Goal: Task Accomplishment & Management: Use online tool/utility

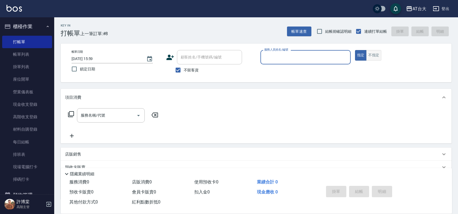
click at [370, 54] on button "不指定" at bounding box center [373, 55] width 15 height 11
click at [318, 56] on input "服務人員姓名/編號" at bounding box center [305, 57] width 85 height 9
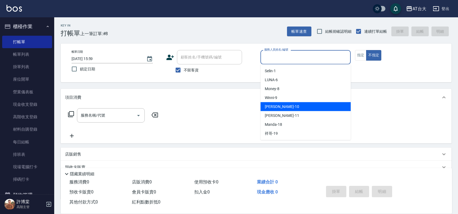
click at [294, 105] on div "JOJO -10" at bounding box center [305, 106] width 90 height 9
type input "JOJO-10"
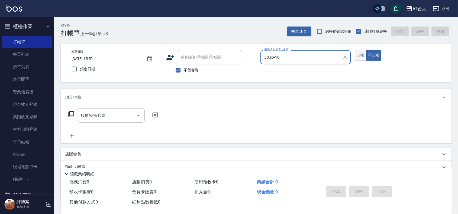
click at [355, 56] on button "指定" at bounding box center [361, 55] width 12 height 11
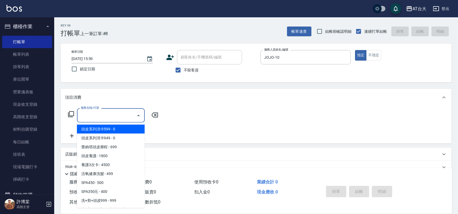
click at [91, 117] on input "服務名稱/代號" at bounding box center [106, 115] width 55 height 9
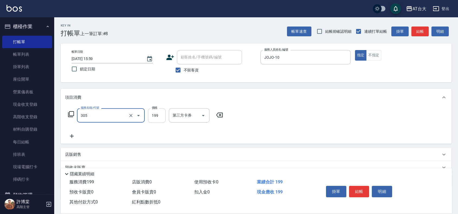
type input "剪髮(305)"
click at [154, 116] on input "199" at bounding box center [157, 115] width 18 height 15
click at [162, 116] on input "11400" at bounding box center [157, 115] width 18 height 15
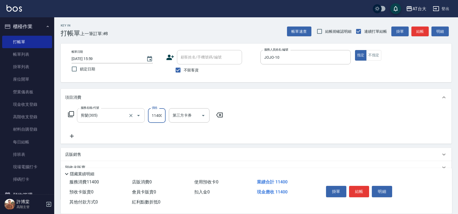
drag, startPoint x: 160, startPoint y: 116, endPoint x: 144, endPoint y: 114, distance: 16.3
click at [144, 114] on div "服務名稱/代號 剪髮(305) 服務名稱/代號 價格 11400 價格 第三方卡券 第三方卡券" at bounding box center [145, 115] width 161 height 15
click at [163, 116] on input "11400" at bounding box center [157, 115] width 18 height 15
drag, startPoint x: 163, startPoint y: 116, endPoint x: 157, endPoint y: 115, distance: 6.9
click at [157, 115] on input "11400" at bounding box center [157, 115] width 18 height 15
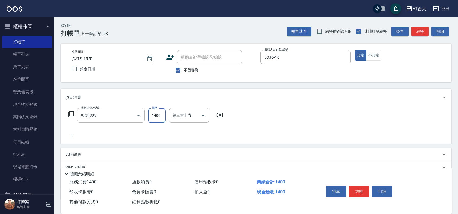
type input "1400"
click at [360, 190] on button "結帳" at bounding box center [359, 191] width 20 height 11
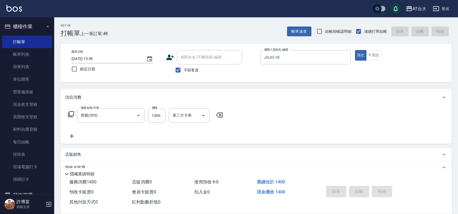
type input "2025/09/06 16:43"
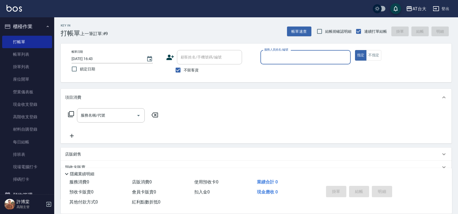
drag, startPoint x: 26, startPoint y: 54, endPoint x: 122, endPoint y: 4, distance: 107.8
click at [26, 54] on link "帳單列表" at bounding box center [27, 54] width 50 height 12
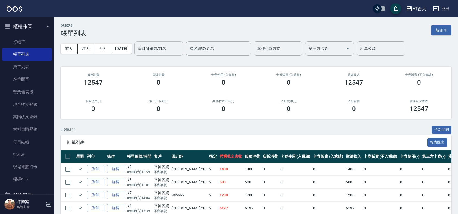
click at [155, 47] on input "設計師編號/姓名" at bounding box center [159, 48] width 44 height 9
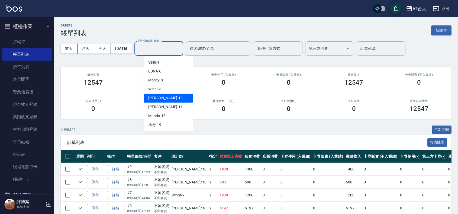
click at [158, 99] on span "JOJO -10" at bounding box center [165, 98] width 34 height 6
type input "JOJO-10"
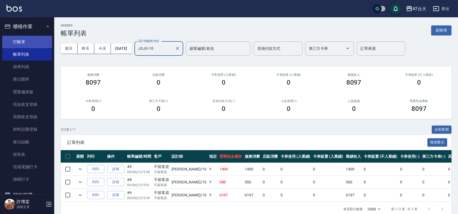
click at [28, 38] on link "打帳單" at bounding box center [27, 42] width 50 height 12
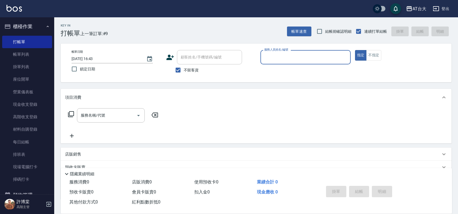
click at [288, 53] on input "服務人員姓名/編號" at bounding box center [305, 57] width 85 height 9
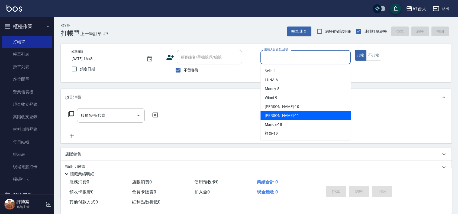
click at [297, 114] on div "Yvonne -11" at bounding box center [305, 115] width 90 height 9
type input "Yvonne-11"
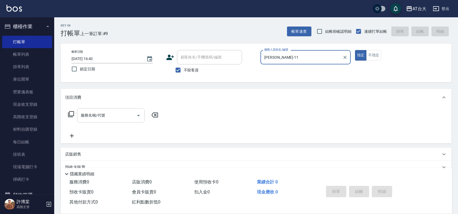
click at [115, 119] on input "服務名稱/代號" at bounding box center [106, 115] width 55 height 9
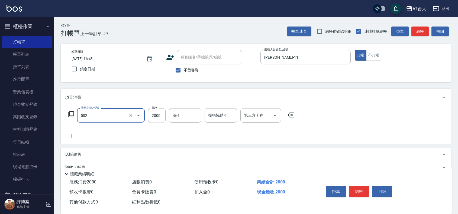
type input "染髮2000以上(502)"
type input "3000"
click at [357, 186] on button "結帳" at bounding box center [359, 191] width 20 height 11
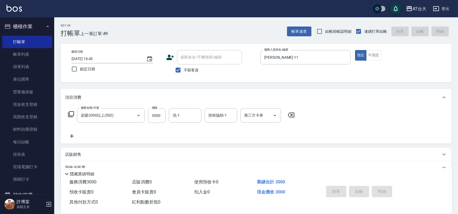
type input "2025/09/06 16:47"
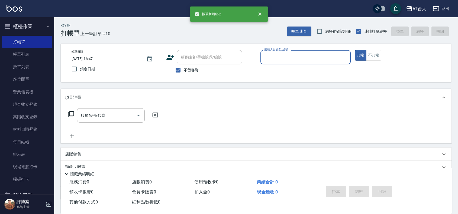
click at [312, 58] on input "服務人員姓名/編號" at bounding box center [305, 57] width 85 height 9
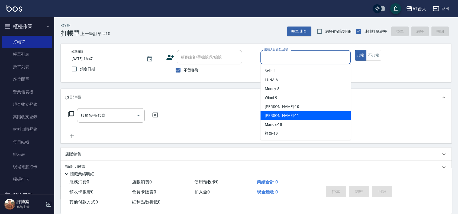
click at [298, 115] on div "Yvonne -11" at bounding box center [305, 115] width 90 height 9
type input "Yvonne-11"
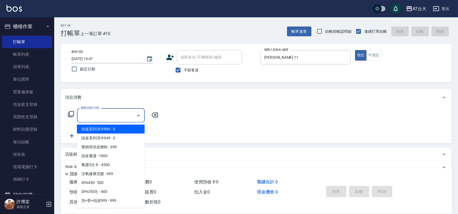
click at [98, 114] on div "服務名稱/代號 服務名稱/代號" at bounding box center [111, 115] width 68 height 14
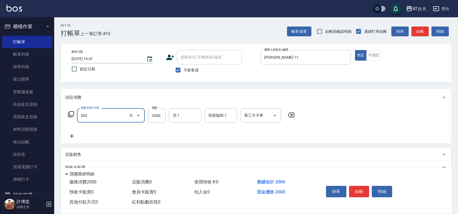
type input "染髮2000以上(502)"
type input "3000"
click at [71, 137] on icon at bounding box center [72, 136] width 14 height 6
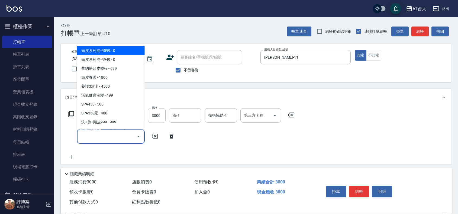
click at [103, 136] on input "服務名稱/代號" at bounding box center [106, 136] width 55 height 9
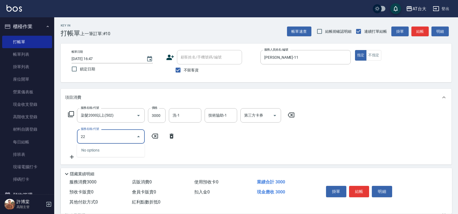
type input "2"
type input "自備護髮(401)"
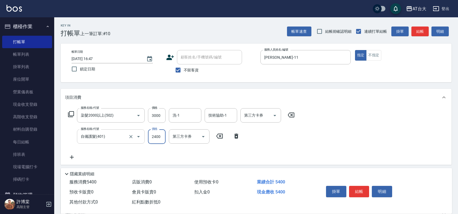
type input "2400"
click at [361, 188] on button "結帳" at bounding box center [359, 191] width 20 height 11
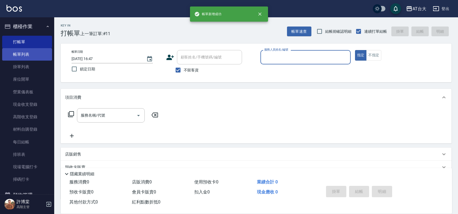
click at [29, 58] on link "帳單列表" at bounding box center [27, 54] width 50 height 12
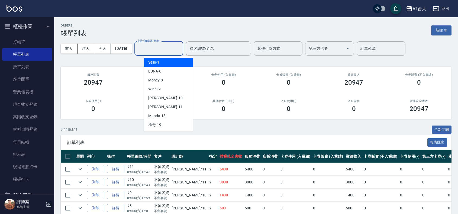
click at [168, 46] on input "設計師編號/姓名" at bounding box center [159, 48] width 44 height 9
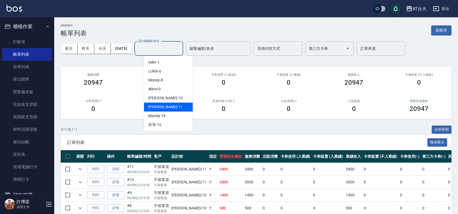
click at [179, 108] on div "Yvonne -11" at bounding box center [168, 107] width 49 height 9
type input "Yvonne-11"
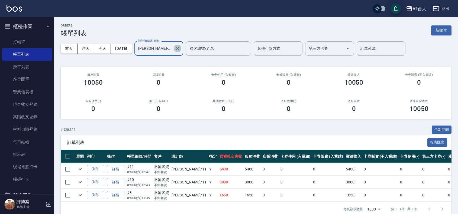
click at [180, 48] on icon "Clear" at bounding box center [177, 48] width 5 height 5
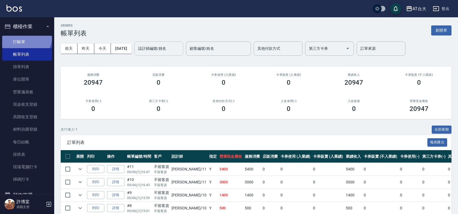
click at [22, 36] on link "打帳單" at bounding box center [27, 42] width 50 height 12
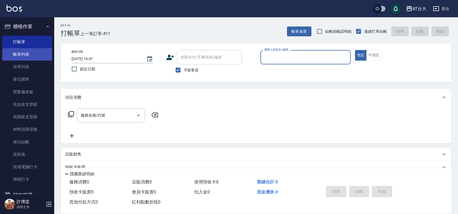
click at [19, 57] on link "帳單列表" at bounding box center [27, 54] width 50 height 12
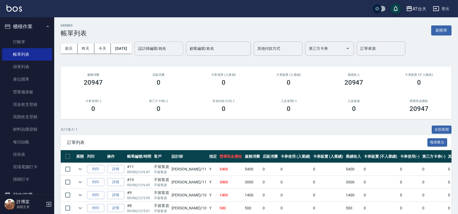
click at [175, 47] on input "設計師編號/姓名" at bounding box center [159, 48] width 44 height 9
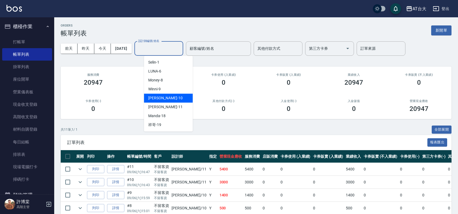
click at [164, 99] on div "JOJO -10" at bounding box center [168, 98] width 49 height 9
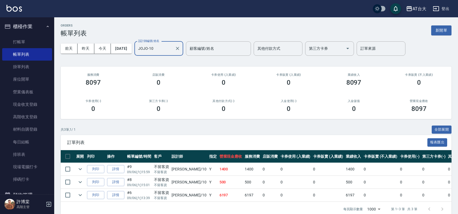
click at [172, 51] on input "JOJO-10" at bounding box center [155, 48] width 36 height 9
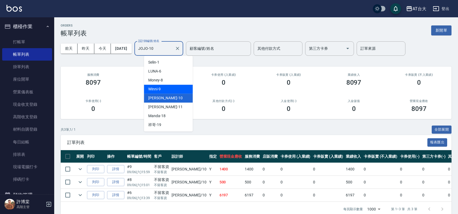
click at [170, 89] on div "Winni -9" at bounding box center [168, 89] width 49 height 9
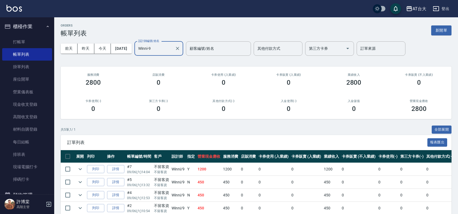
click at [171, 51] on input "Winni-9" at bounding box center [155, 48] width 36 height 9
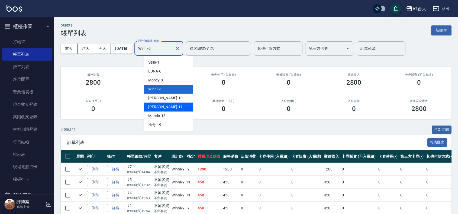
click at [174, 104] on div "Yvonne -11" at bounding box center [168, 107] width 49 height 9
type input "Yvonne-11"
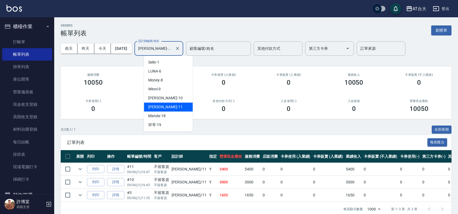
click at [172, 50] on input "Yvonne-11" at bounding box center [155, 48] width 36 height 9
click at [180, 48] on icon "Clear" at bounding box center [177, 48] width 5 height 5
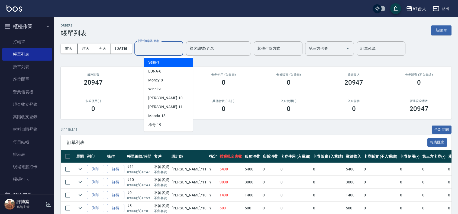
click at [172, 51] on input "設計師編號/姓名" at bounding box center [159, 48] width 44 height 9
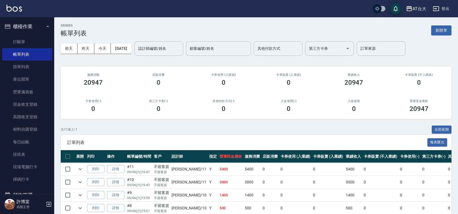
click at [429, 28] on div "ORDERS 帳單列表 新開單" at bounding box center [256, 30] width 390 height 13
click at [437, 30] on button "新開單" at bounding box center [441, 30] width 20 height 10
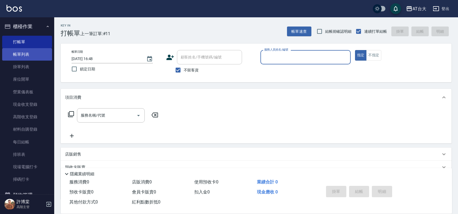
click at [28, 49] on link "帳單列表" at bounding box center [27, 54] width 50 height 12
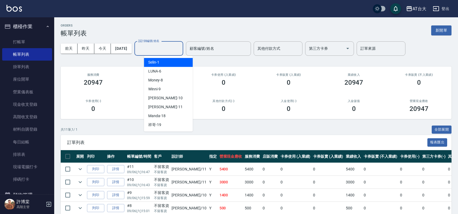
click at [161, 46] on input "設計師編號/姓名" at bounding box center [159, 48] width 44 height 9
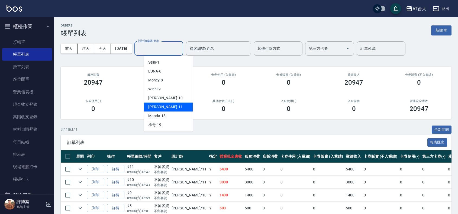
click at [173, 106] on div "Yvonne -11" at bounding box center [168, 107] width 49 height 9
type input "Yvonne-11"
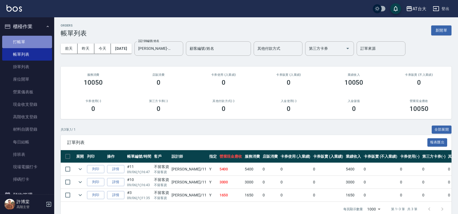
click at [34, 40] on link "打帳單" at bounding box center [27, 42] width 50 height 12
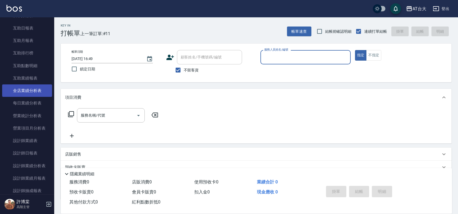
scroll to position [271, 0]
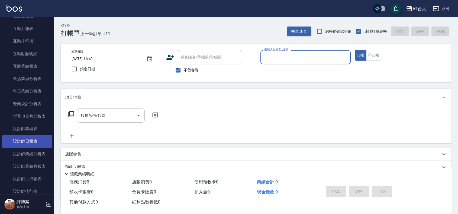
click at [35, 140] on link "設計師日報表" at bounding box center [27, 141] width 50 height 12
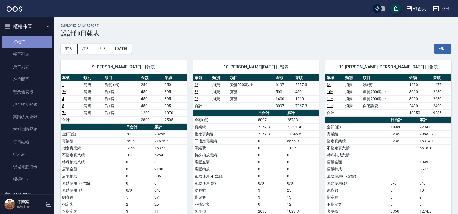
click at [28, 43] on link "打帳單" at bounding box center [27, 42] width 50 height 12
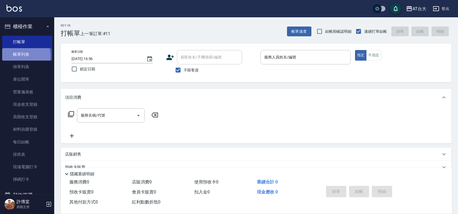
click at [16, 56] on link "帳單列表" at bounding box center [27, 54] width 50 height 12
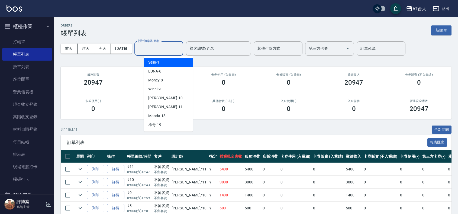
click at [159, 48] on input "設計師編號/姓名" at bounding box center [159, 48] width 44 height 9
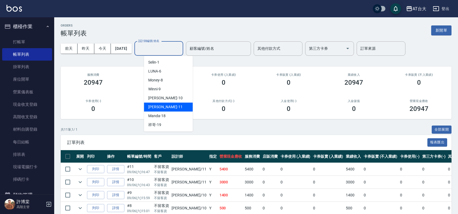
click at [171, 103] on div "Yvonne -11" at bounding box center [168, 107] width 49 height 9
type input "Yvonne-11"
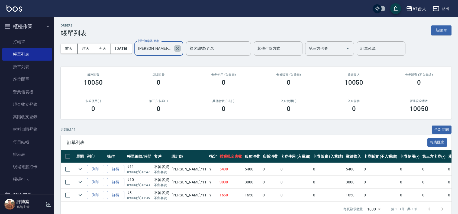
click at [180, 49] on icon "Clear" at bounding box center [177, 48] width 5 height 5
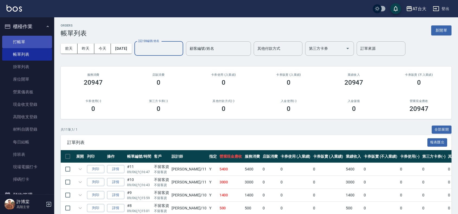
click at [19, 40] on link "打帳單" at bounding box center [27, 42] width 50 height 12
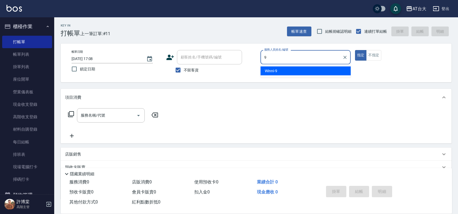
type input "Winni-9"
type button "true"
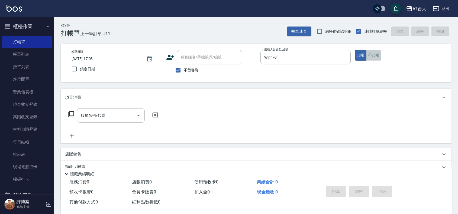
click at [375, 56] on button "不指定" at bounding box center [373, 55] width 15 height 11
click at [99, 118] on input "服務名稱/代號" at bounding box center [106, 115] width 55 height 9
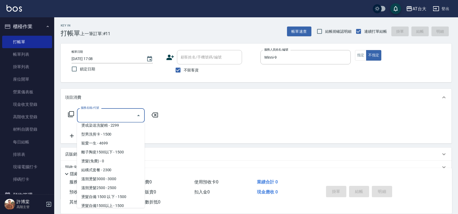
scroll to position [203, 0]
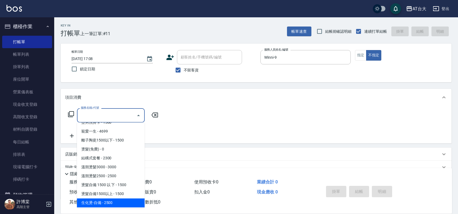
click at [122, 200] on span "生化燙-自備 - 2500" at bounding box center [111, 203] width 68 height 9
type input "生化燙-自備(227)"
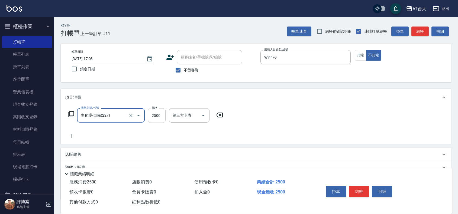
click at [158, 113] on input "2500" at bounding box center [157, 115] width 18 height 15
type input "2199"
click at [299, 143] on div "服務名稱/代號 生化燙-自備(227) 服務名稱/代號 價格 2199 價格 第三方卡券 第三方卡券" at bounding box center [256, 125] width 390 height 38
click at [360, 189] on button "結帳" at bounding box center [359, 191] width 20 height 11
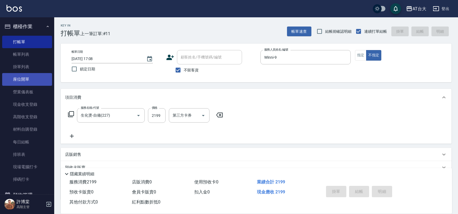
type input "2025/09/06 17:16"
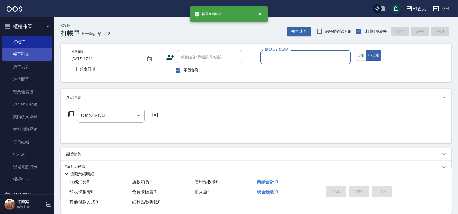
click at [30, 59] on link "帳單列表" at bounding box center [27, 54] width 50 height 12
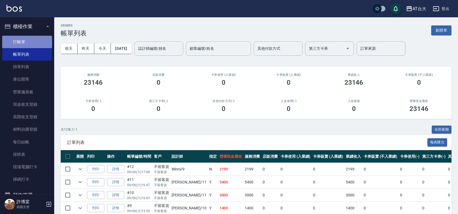
click at [29, 38] on link "打帳單" at bounding box center [27, 42] width 50 height 12
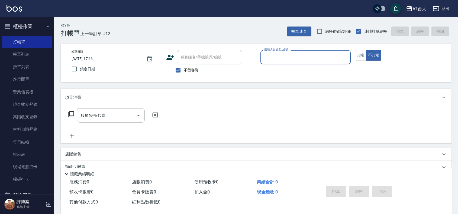
click at [324, 54] on input "服務人員姓名/編號" at bounding box center [305, 57] width 85 height 9
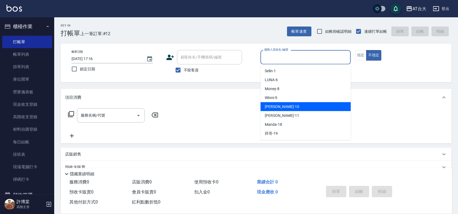
click at [309, 104] on div "JOJO -10" at bounding box center [305, 106] width 90 height 9
type input "JOJO-10"
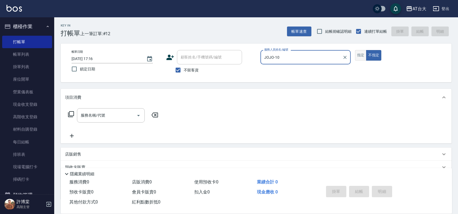
click at [359, 54] on button "指定" at bounding box center [361, 55] width 12 height 11
click at [380, 57] on button "不指定" at bounding box center [373, 55] width 15 height 11
click at [98, 112] on div "服務名稱/代號 服務名稱/代號" at bounding box center [111, 115] width 68 height 14
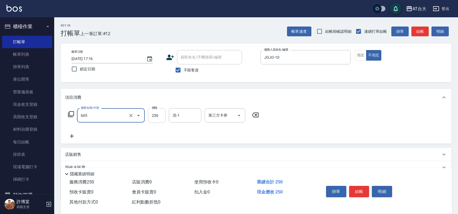
type input "洗髮 (女)(605)"
click at [149, 115] on input "250" at bounding box center [157, 115] width 18 height 15
type input "450"
click at [362, 186] on button "結帳" at bounding box center [359, 191] width 20 height 11
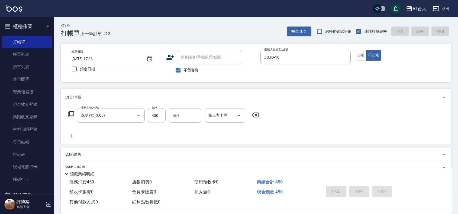
type input "2025/09/06 17:24"
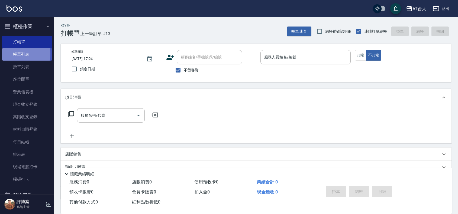
click at [17, 54] on link "帳單列表" at bounding box center [27, 54] width 50 height 12
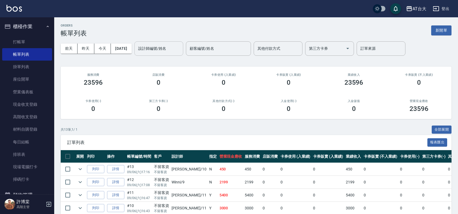
click at [177, 50] on input "設計師編號/姓名" at bounding box center [159, 48] width 44 height 9
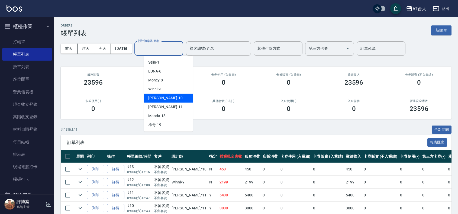
click at [161, 96] on span "JOJO -10" at bounding box center [165, 98] width 34 height 6
type input "JOJO-10"
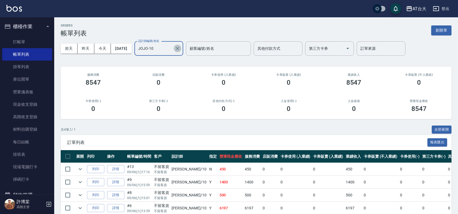
click at [180, 47] on icon "Clear" at bounding box center [177, 48] width 5 height 5
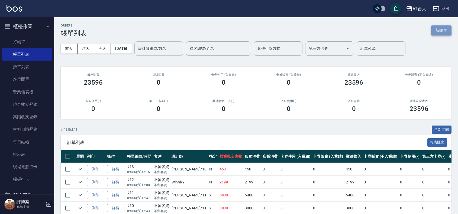
click at [440, 32] on button "新開單" at bounding box center [441, 30] width 20 height 10
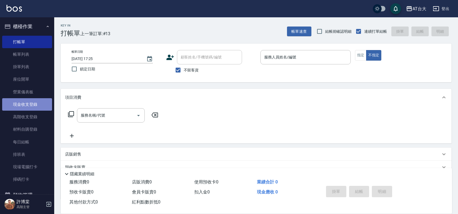
click at [36, 103] on link "現金收支登錄" at bounding box center [27, 104] width 50 height 12
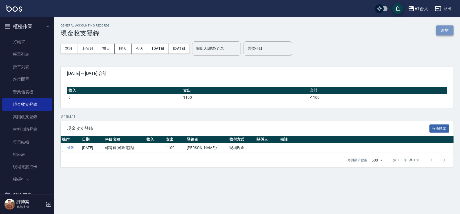
click at [454, 29] on button "新增" at bounding box center [445, 30] width 17 height 10
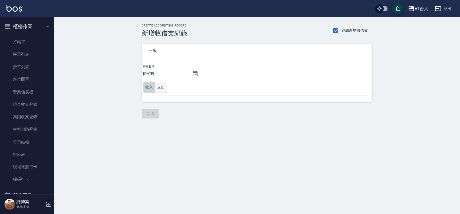
click at [155, 87] on button "收入" at bounding box center [149, 87] width 12 height 11
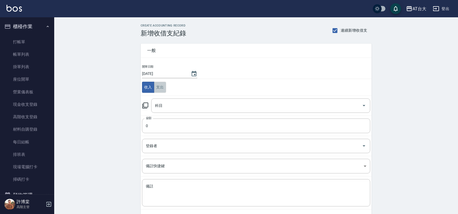
click at [160, 87] on button "支出" at bounding box center [160, 87] width 12 height 11
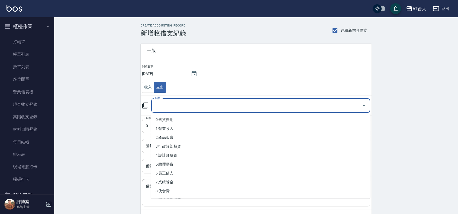
click at [171, 103] on input "科目" at bounding box center [257, 105] width 206 height 9
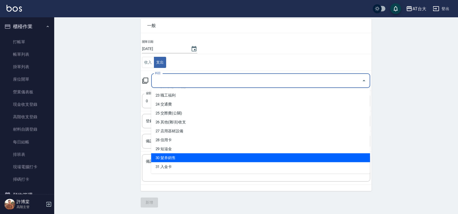
scroll to position [190, 0]
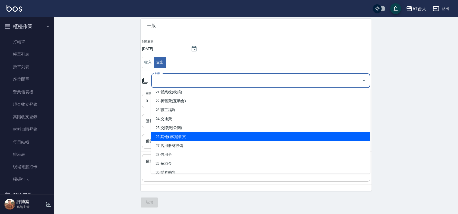
click at [212, 136] on li "26 其他(雜項)收支" at bounding box center [260, 136] width 219 height 9
type input "26 其他(雜項)收支"
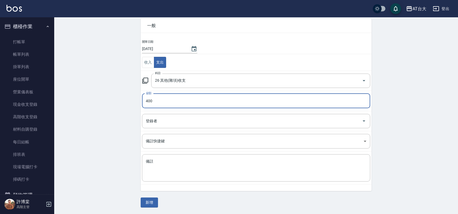
type input "400"
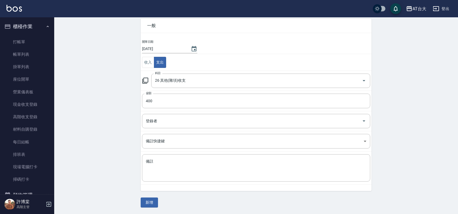
drag, startPoint x: 159, startPoint y: 109, endPoint x: 160, endPoint y: 112, distance: 3.2
click at [160, 110] on td "金額 400 金額" at bounding box center [256, 101] width 231 height 20
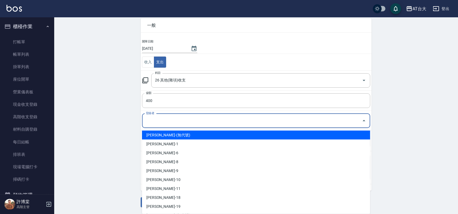
click at [163, 120] on input "登錄者" at bounding box center [251, 120] width 215 height 9
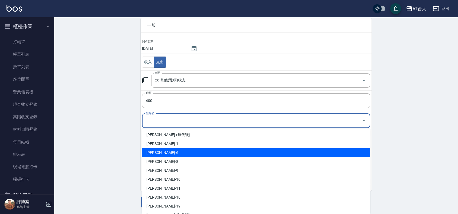
scroll to position [0, 0]
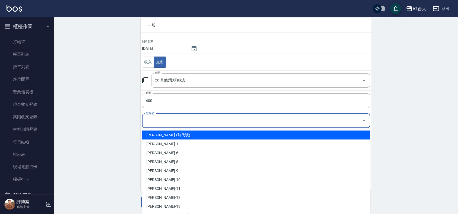
click at [160, 134] on li "許博棠-(無代號)" at bounding box center [256, 135] width 228 height 9
type input "許博棠-(無代號)"
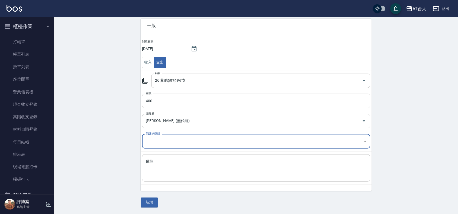
click at [160, 170] on textarea "備註" at bounding box center [256, 168] width 220 height 18
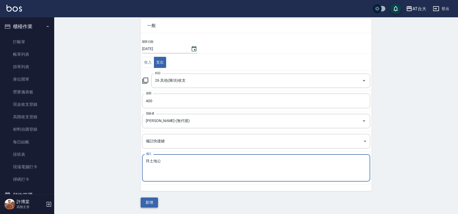
type textarea "拜土地公"
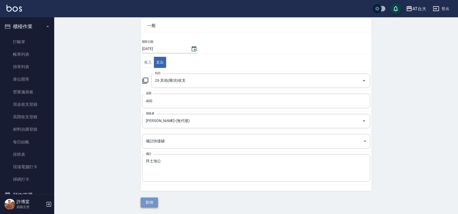
click at [146, 199] on button "新增" at bounding box center [149, 203] width 17 height 10
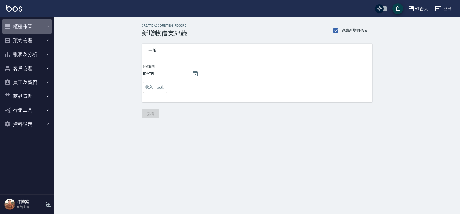
drag, startPoint x: 19, startPoint y: 22, endPoint x: 29, endPoint y: 35, distance: 16.4
click at [19, 22] on button "櫃檯作業" at bounding box center [27, 26] width 50 height 14
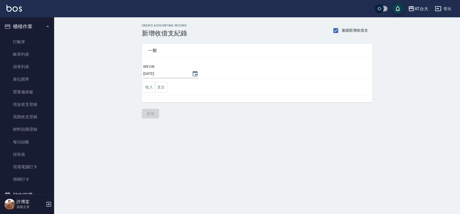
drag, startPoint x: 30, startPoint y: 40, endPoint x: 72, endPoint y: 50, distance: 43.0
click at [30, 40] on link "打帳單" at bounding box center [27, 42] width 50 height 12
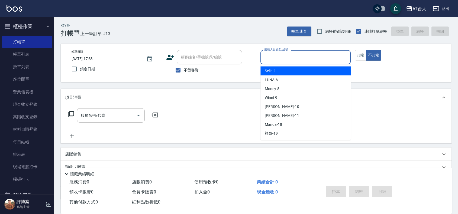
click at [294, 60] on input "服務人員姓名/編號" at bounding box center [305, 57] width 85 height 9
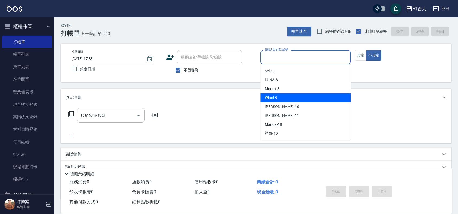
click at [308, 93] on div "Winni -9" at bounding box center [305, 97] width 90 height 9
type input "Winni-9"
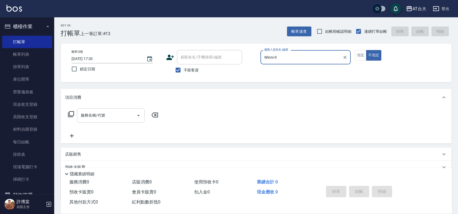
click at [123, 109] on div "服務名稱/代號" at bounding box center [111, 115] width 68 height 14
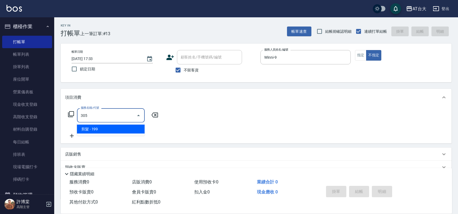
type input "剪髮(305)"
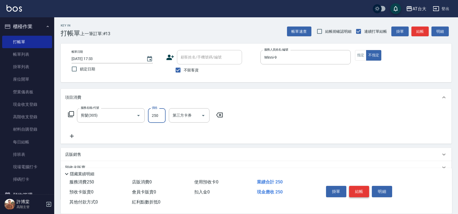
type input "250"
click at [364, 188] on button "結帳" at bounding box center [359, 191] width 20 height 11
